Goal: Task Accomplishment & Management: Use online tool/utility

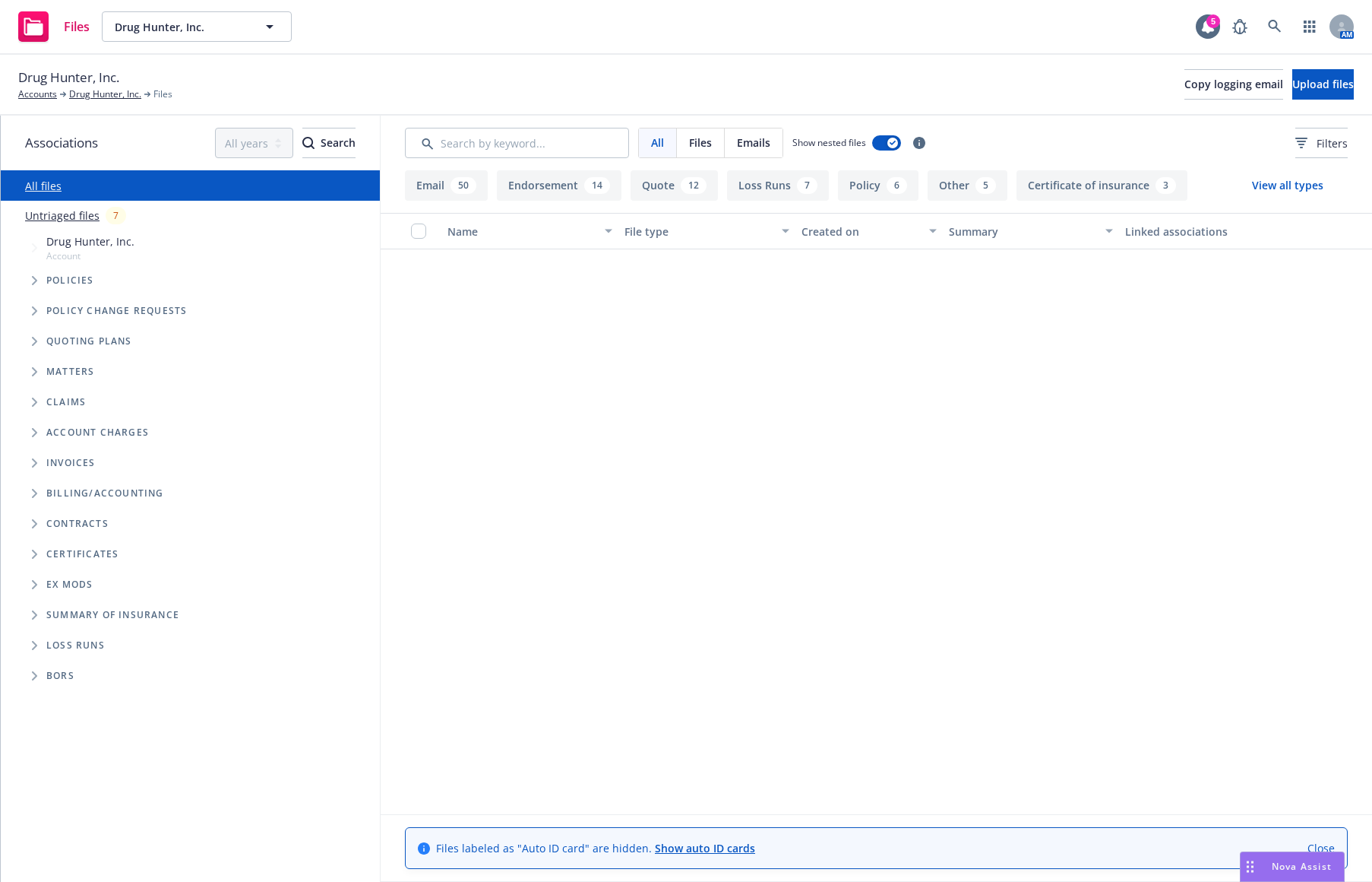
scroll to position [4105, 0]
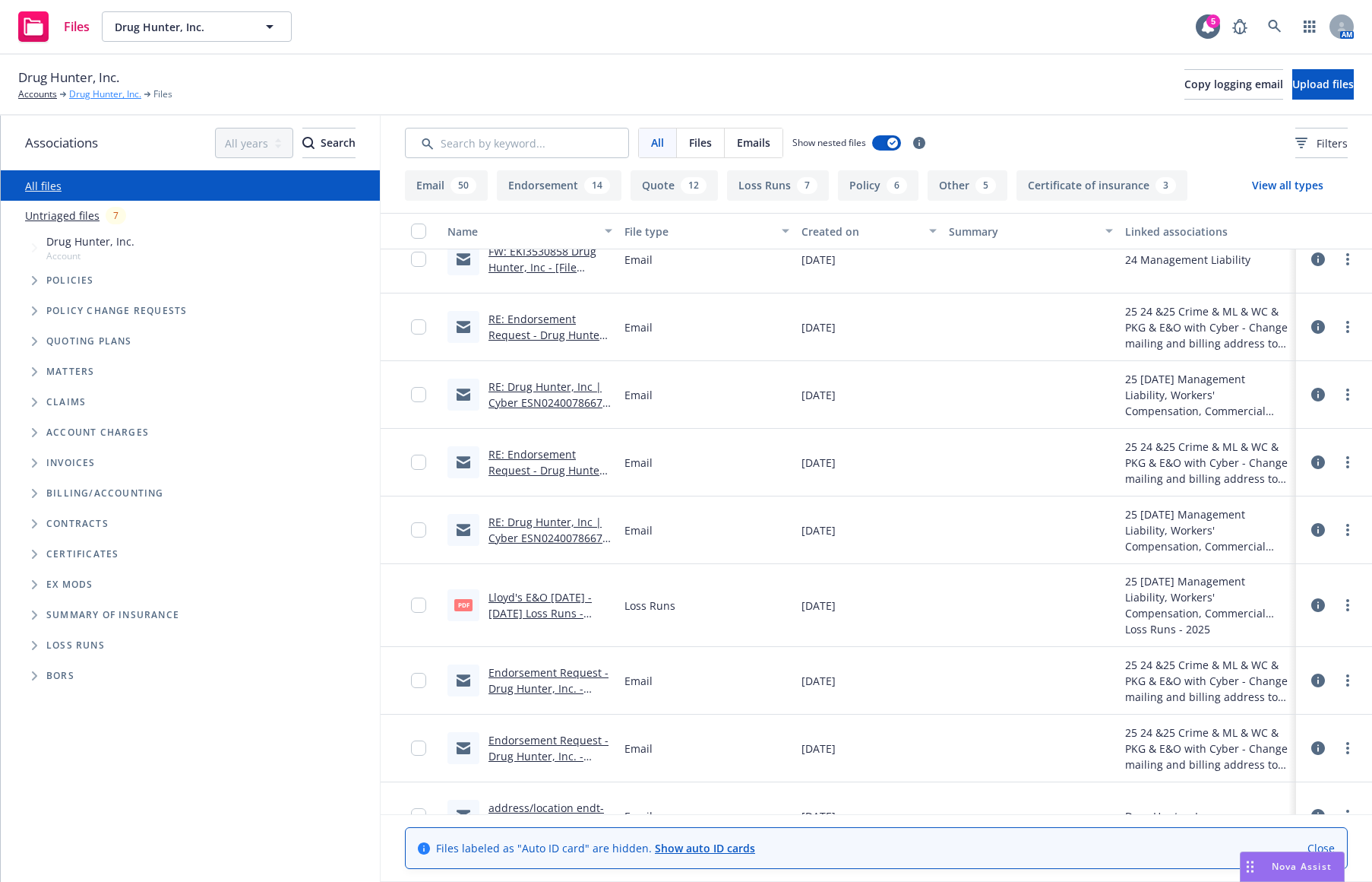
click at [92, 93] on link "Drug Hunter, Inc." at bounding box center [105, 94] width 72 height 14
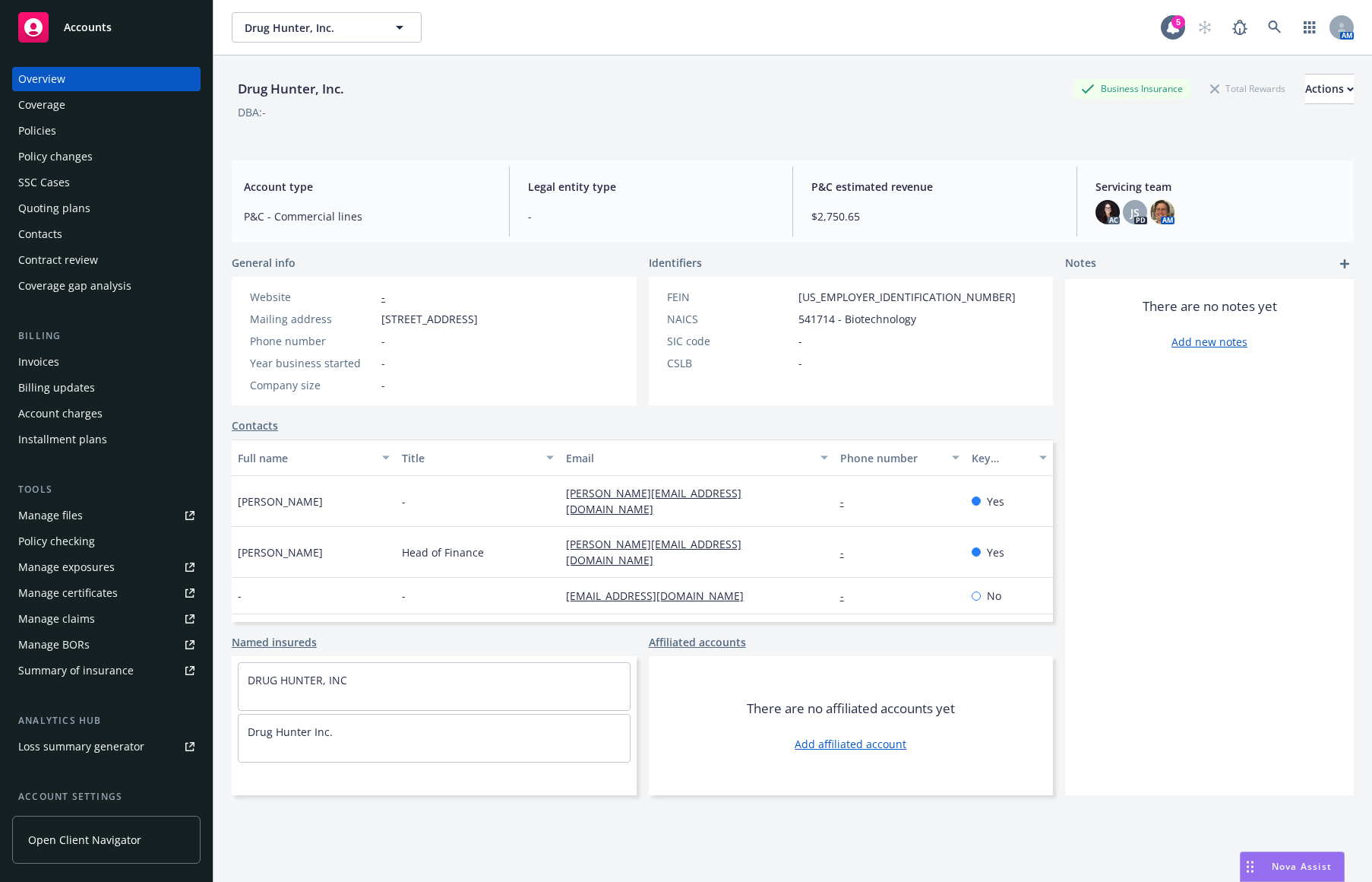
click at [130, 127] on div "Policies" at bounding box center [107, 130] width 177 height 24
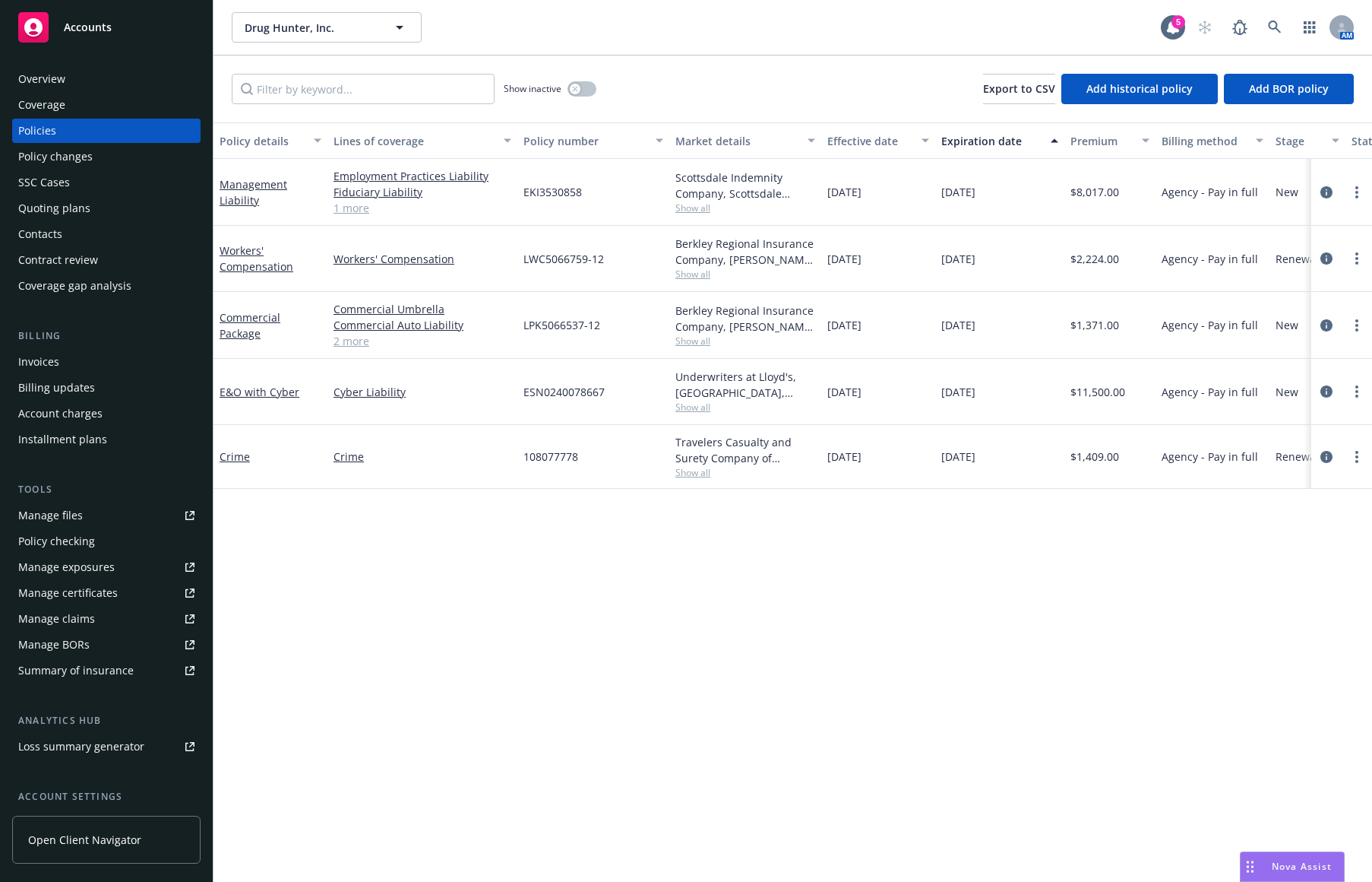
click at [92, 215] on div "Quoting plans" at bounding box center [107, 208] width 177 height 24
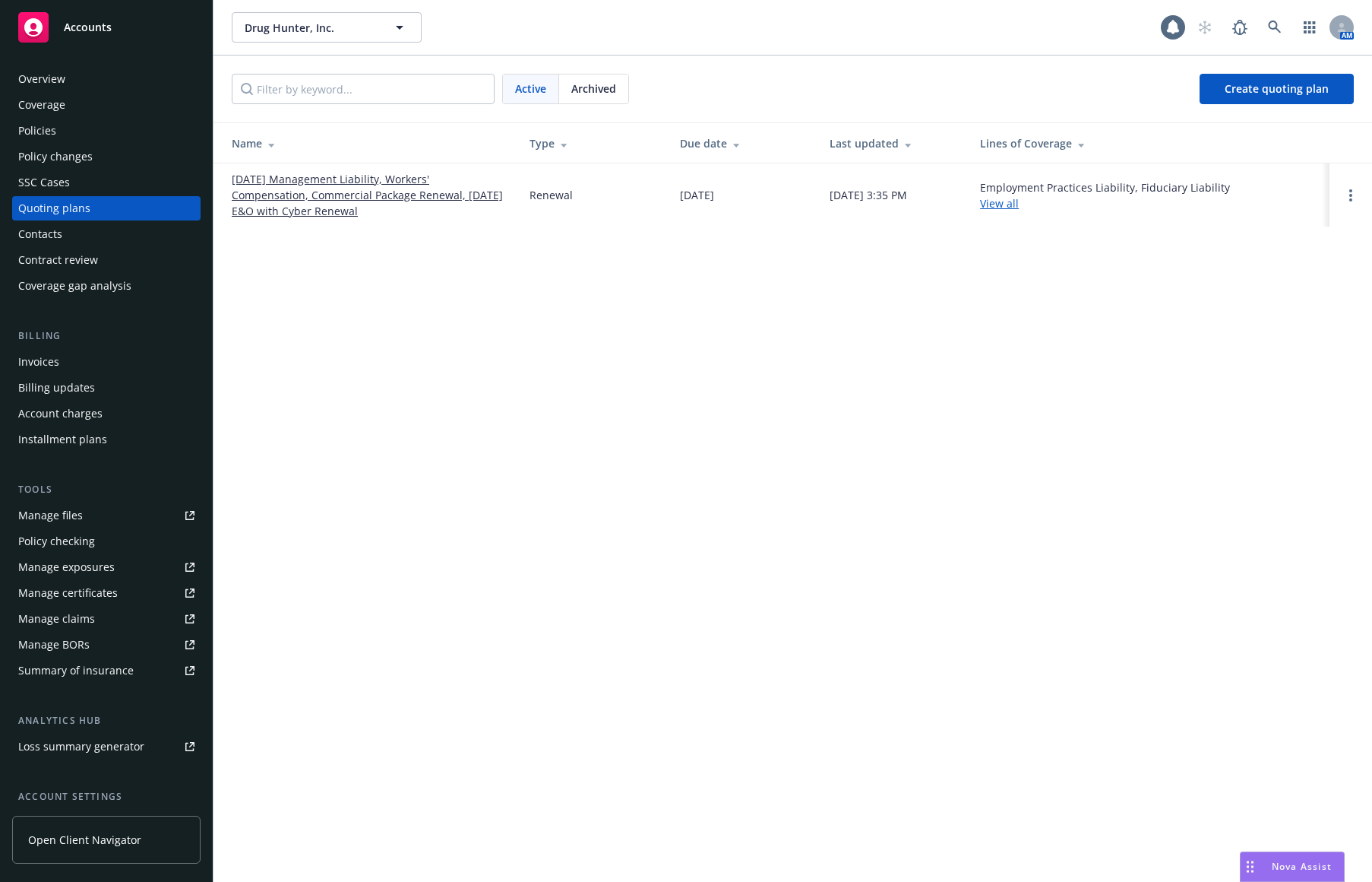
click at [352, 179] on link "09/09/25 Management Liability, Workers' Compensation, Commercial Package Renewa…" at bounding box center [369, 194] width 274 height 48
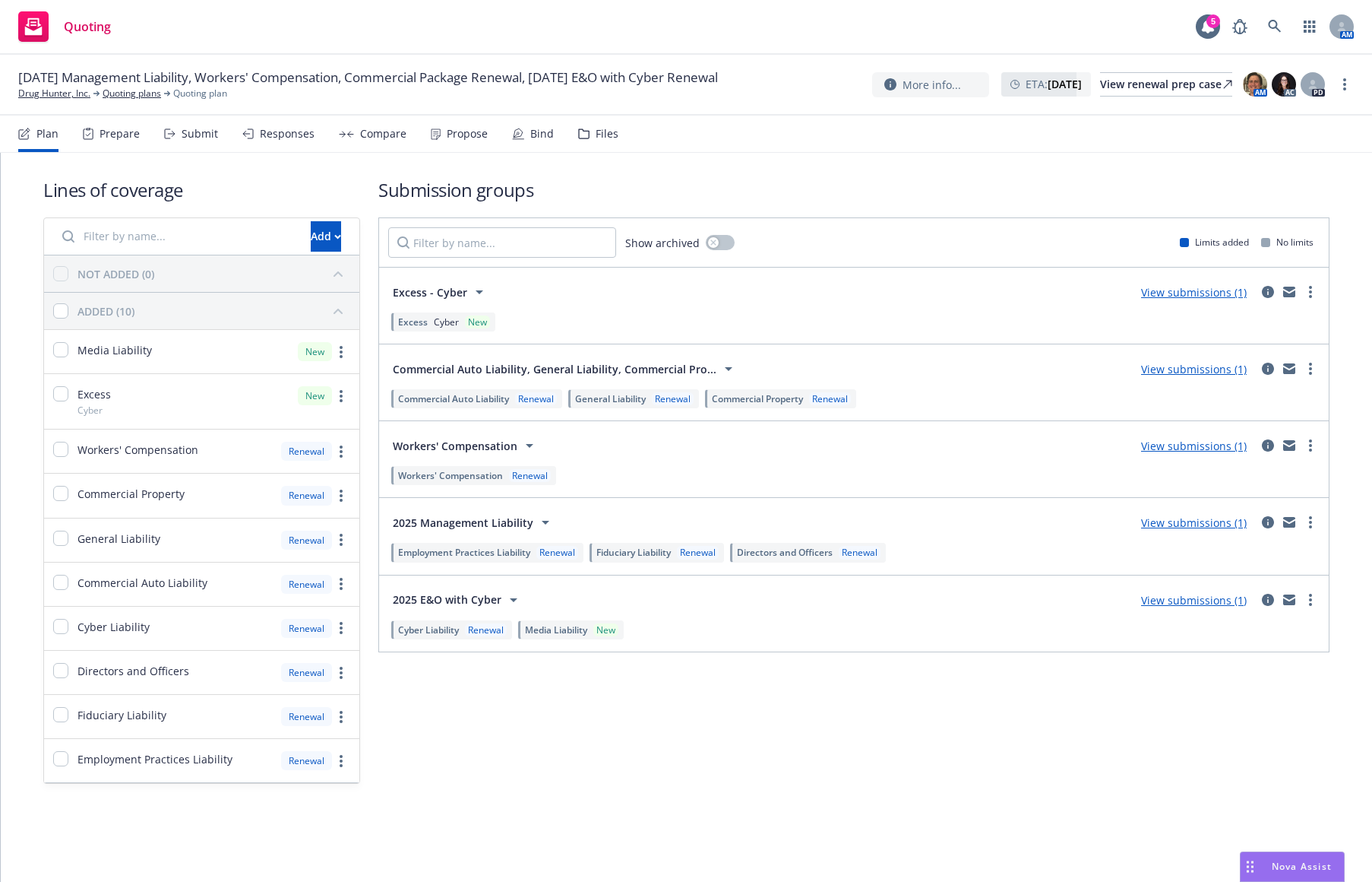
click at [470, 135] on div "Propose" at bounding box center [467, 133] width 41 height 13
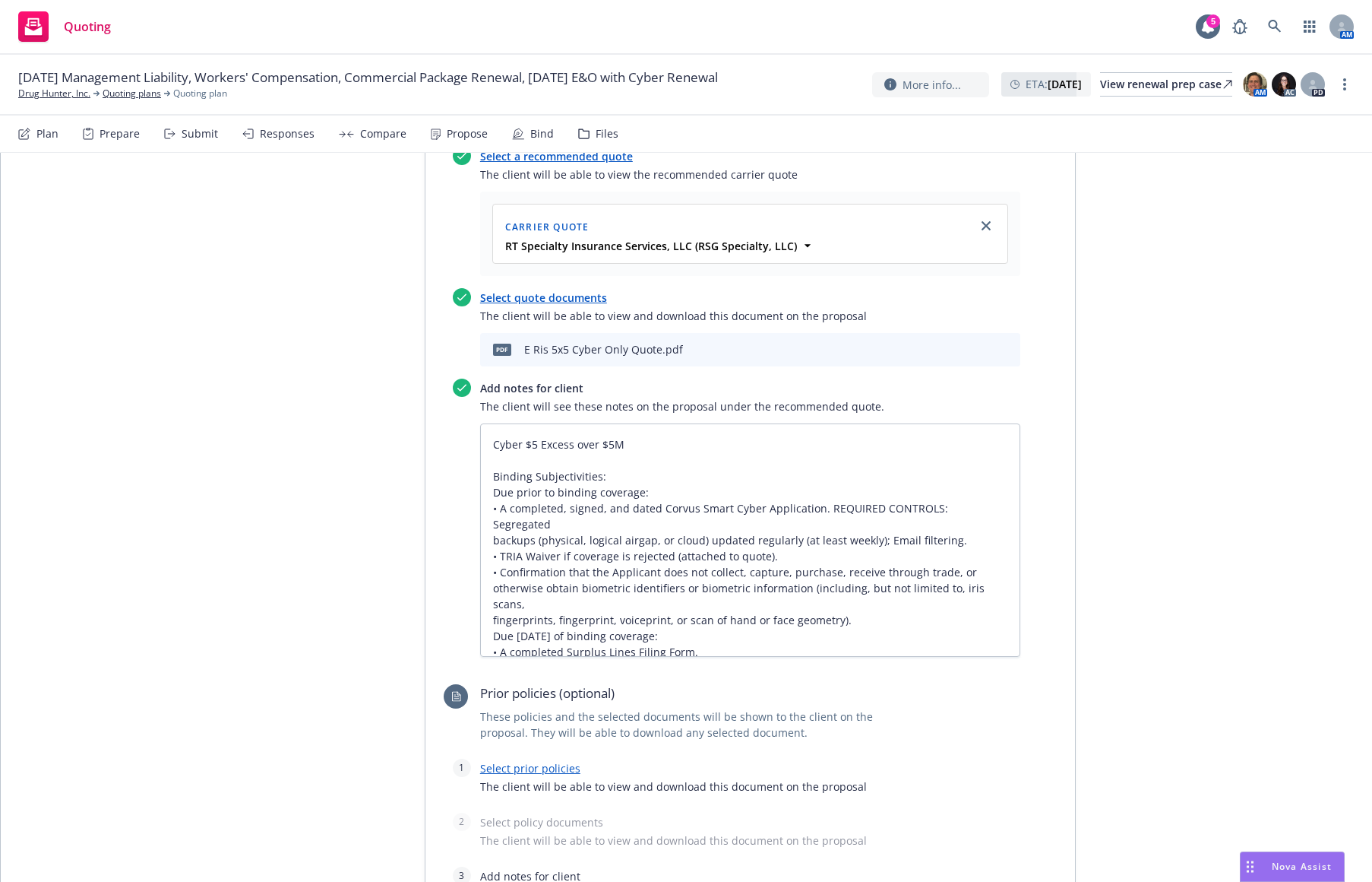
scroll to position [4257, 0]
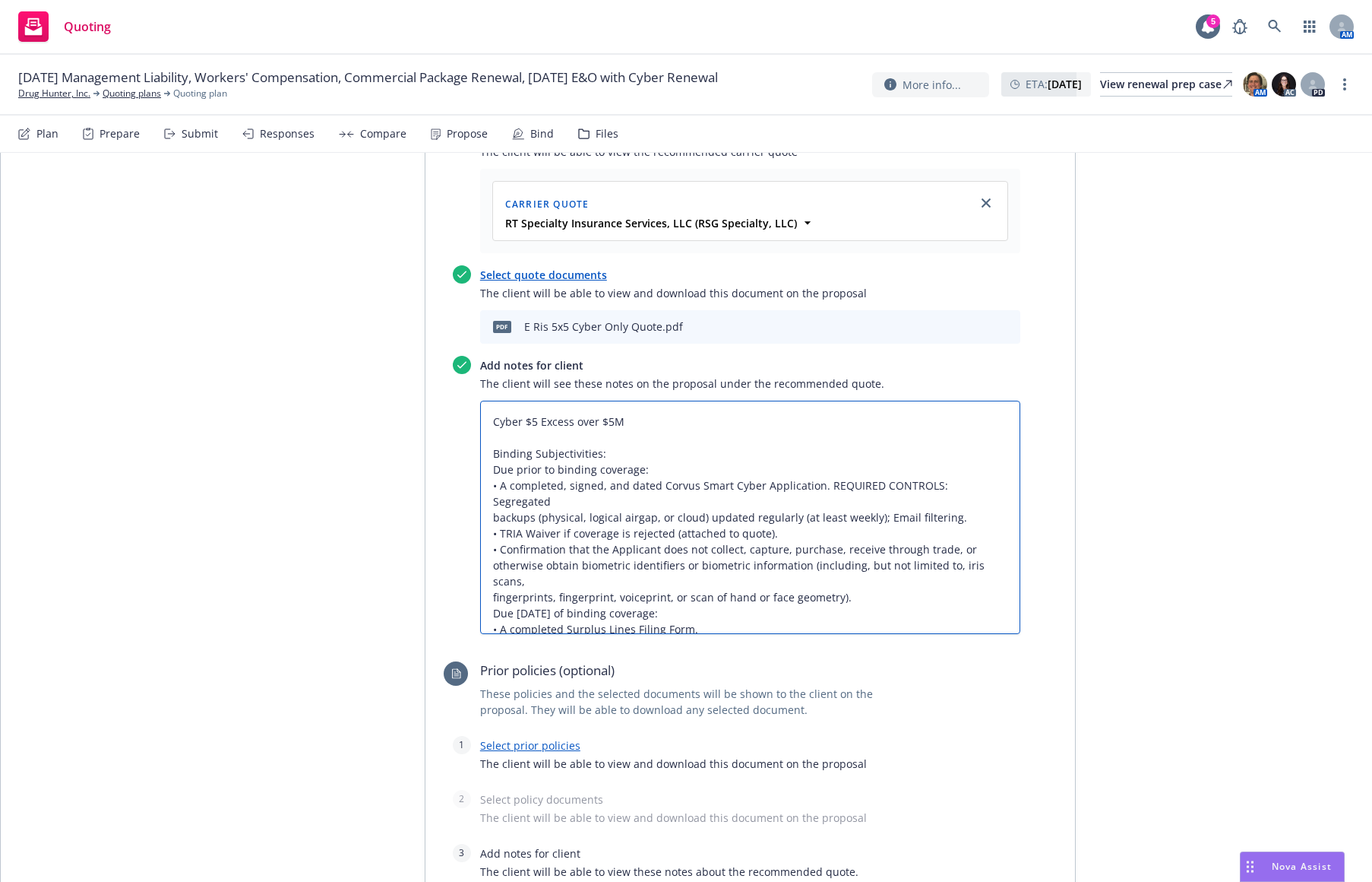
drag, startPoint x: 715, startPoint y: 575, endPoint x: 478, endPoint y: 369, distance: 314.0
click at [481, 400] on textarea "Cyber $5 Excess over $5M Binding Subjectivities: Due prior to binding coverage:…" at bounding box center [751, 517] width 540 height 233
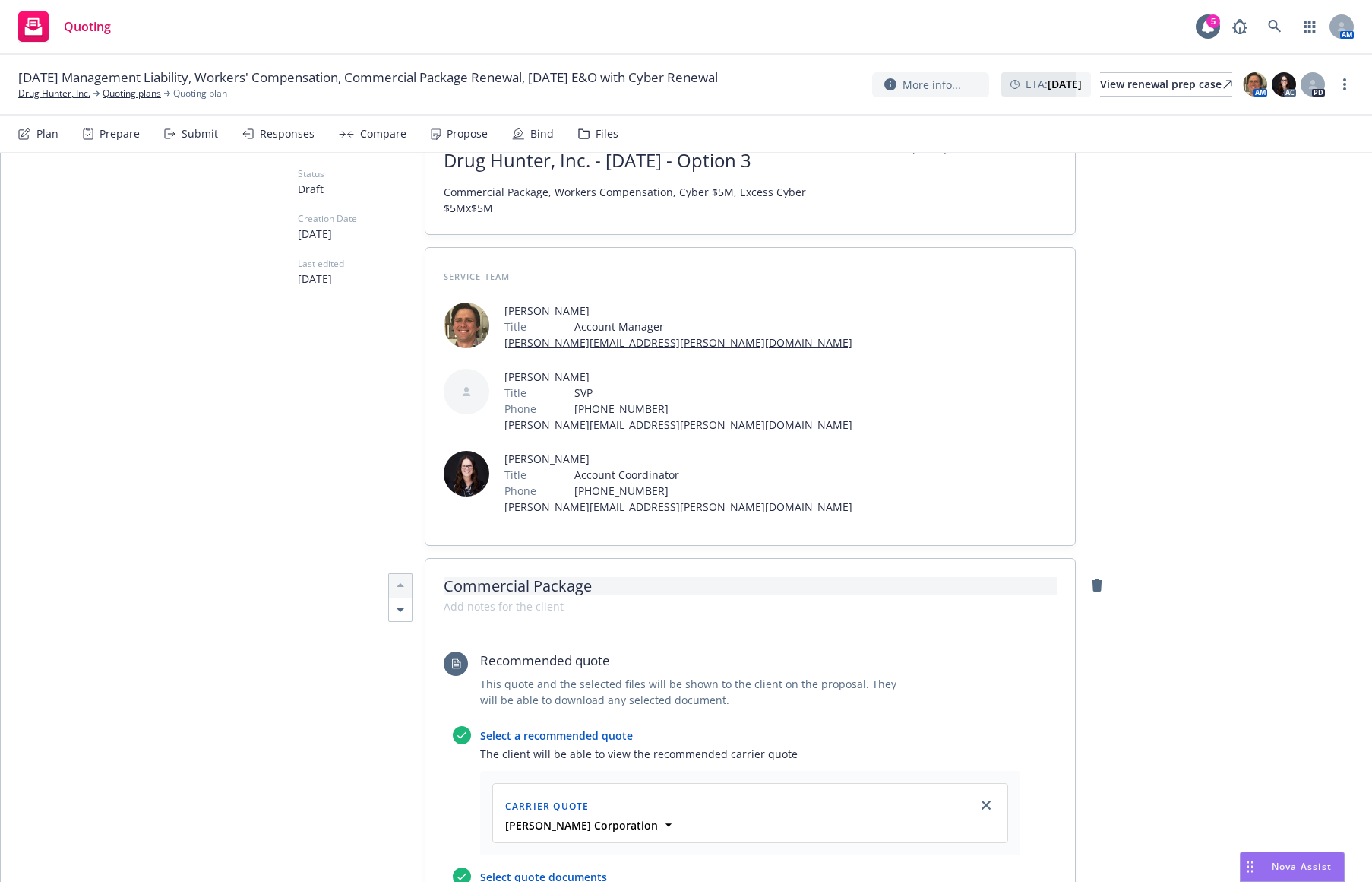
scroll to position [0, 0]
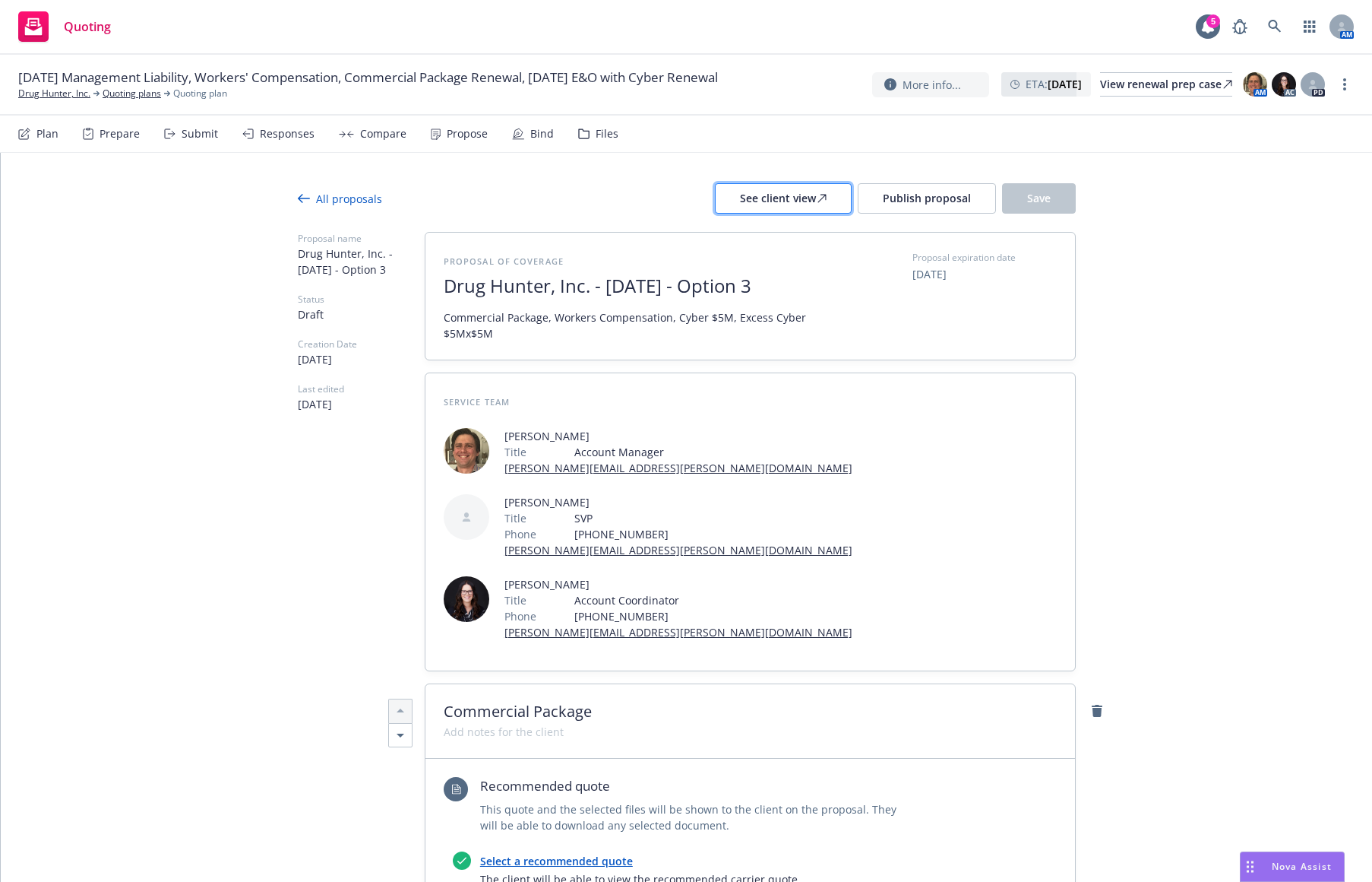
click at [778, 200] on div "See client view" at bounding box center [783, 198] width 86 height 29
type textarea "x"
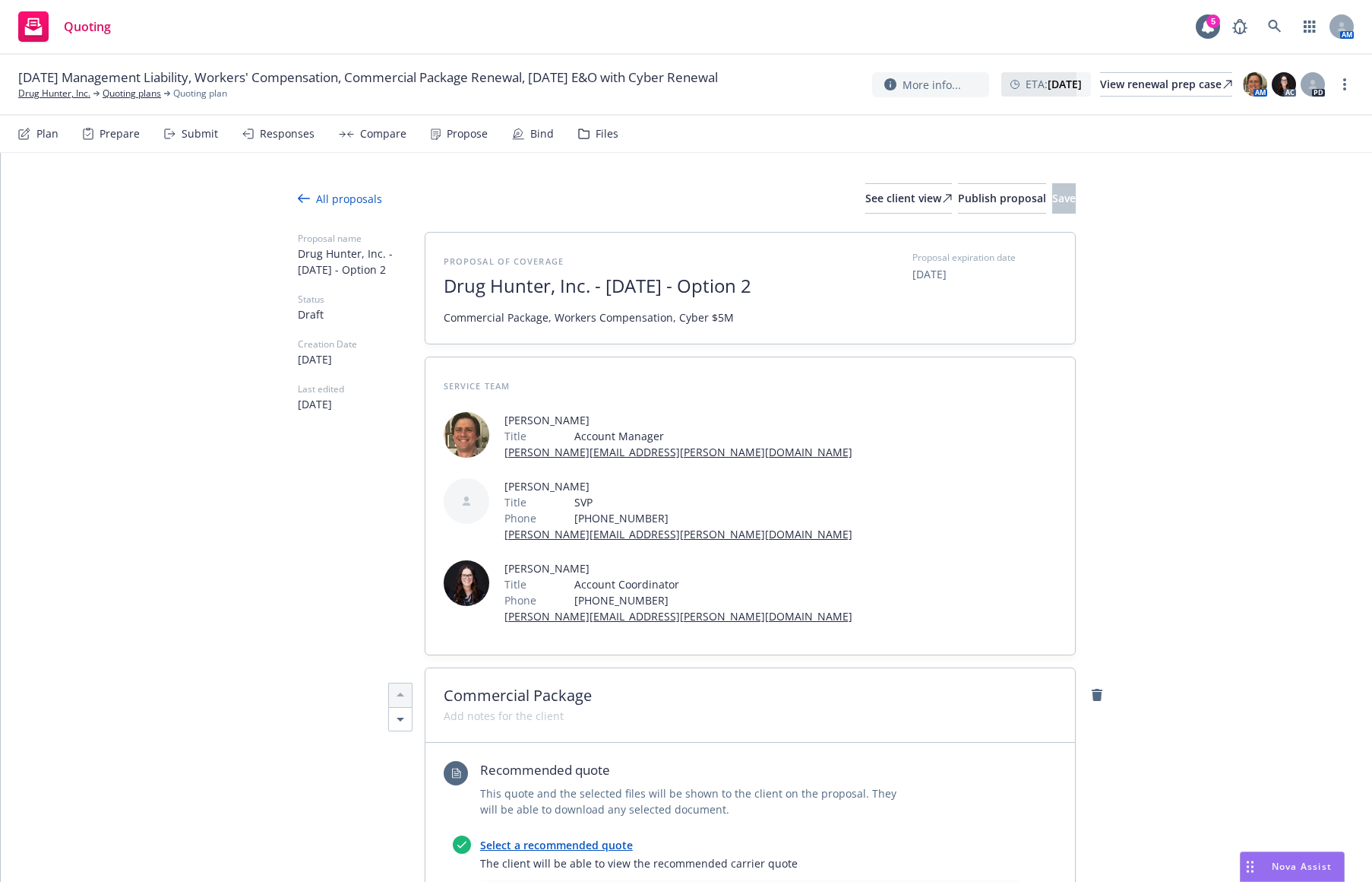
type textarea "x"
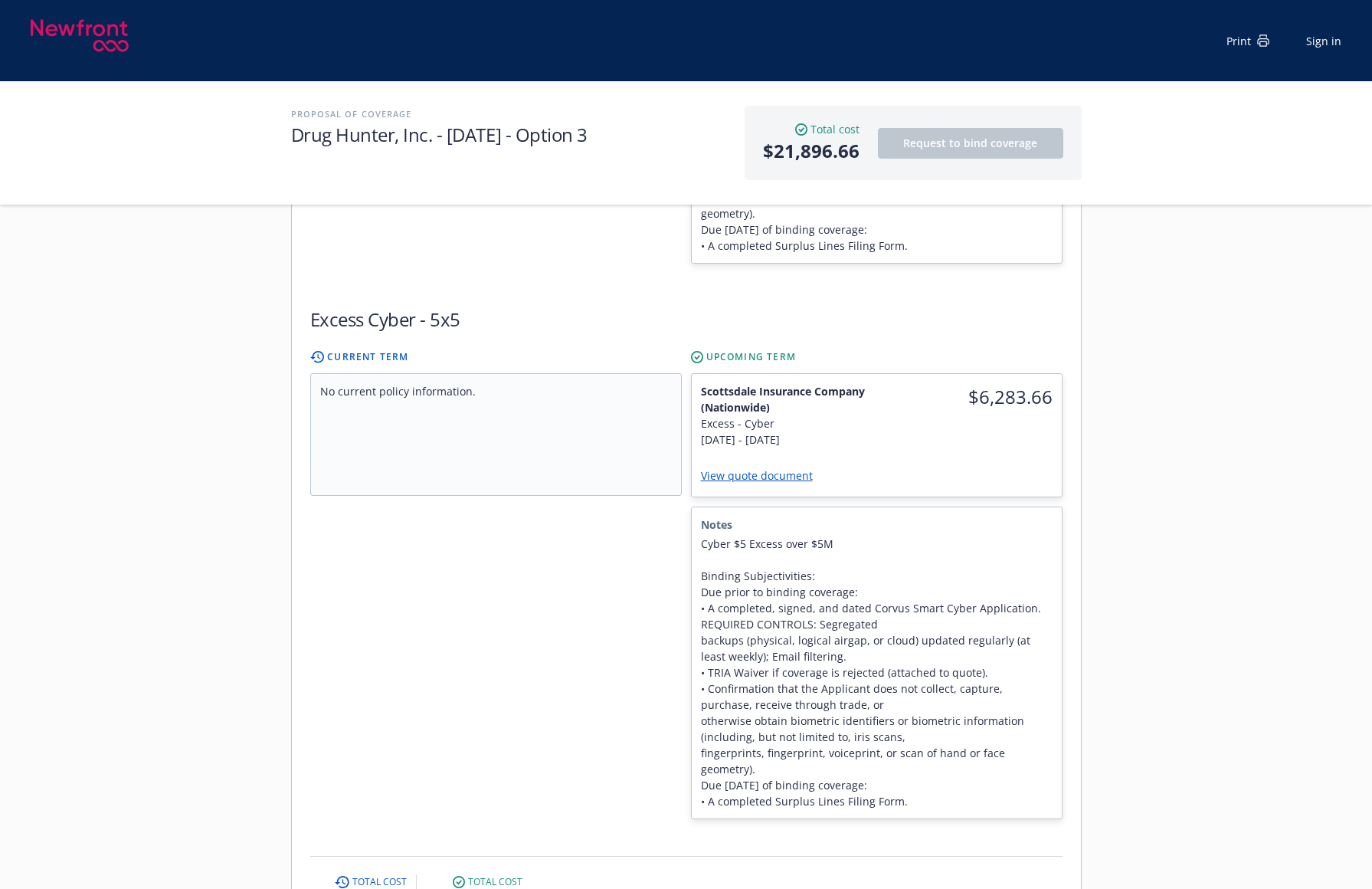
scroll to position [1456, 0]
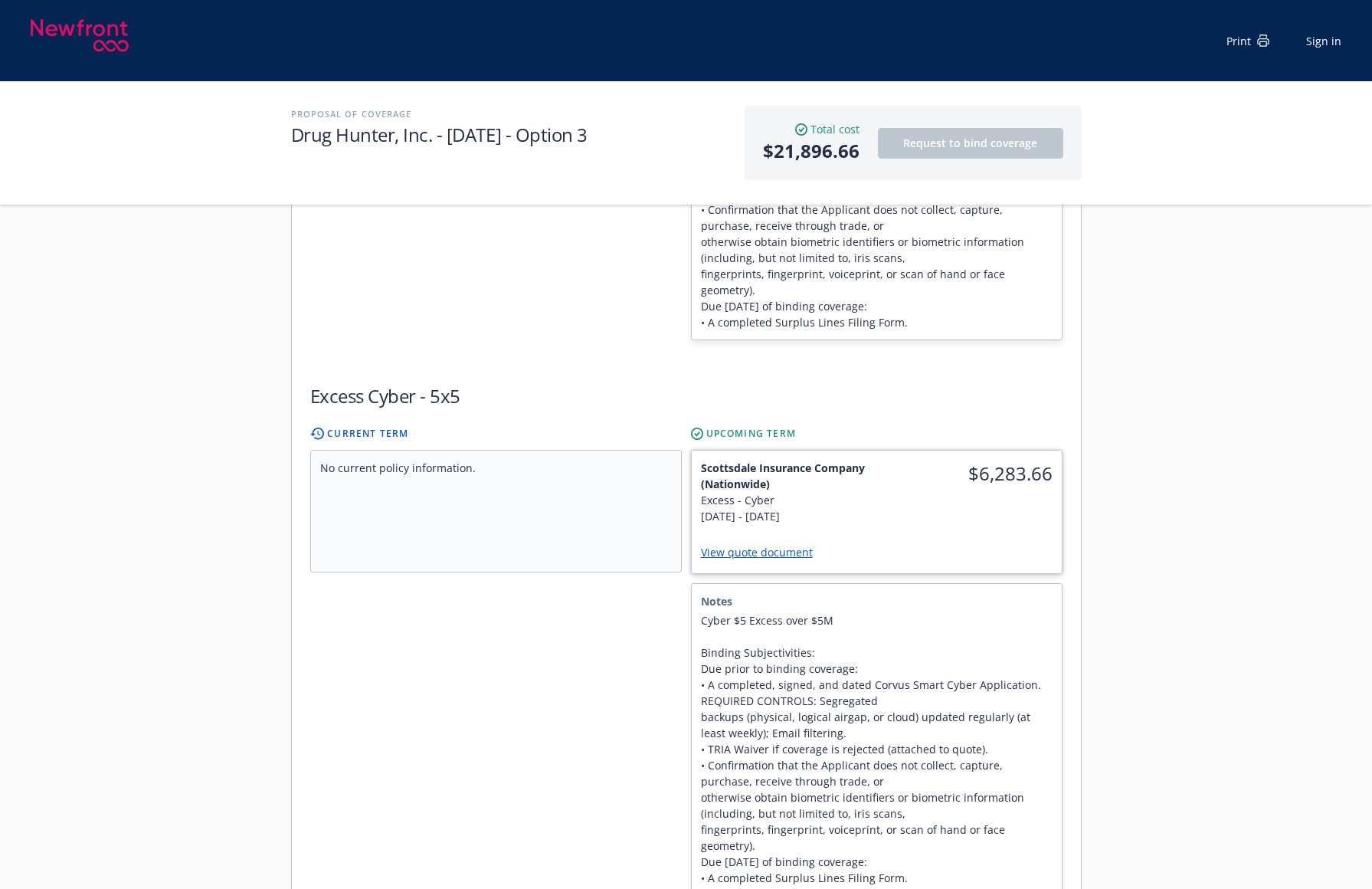
click at [777, 544] on link "View quote document" at bounding box center [762, 551] width 124 height 15
